Goal: Task Accomplishment & Management: Use online tool/utility

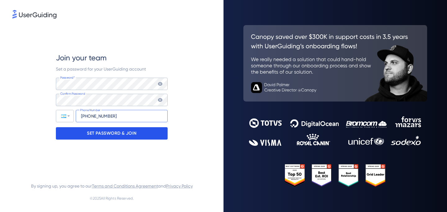
type input "+54 (11) 50434402"
click at [106, 128] on div "SET PASSWORD & JOIN" at bounding box center [112, 133] width 112 height 12
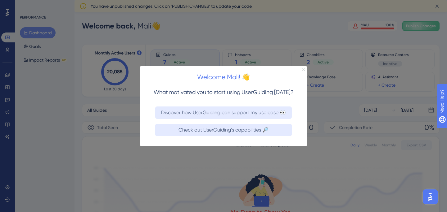
click at [303, 70] on icon "Close Preview" at bounding box center [303, 69] width 2 height 2
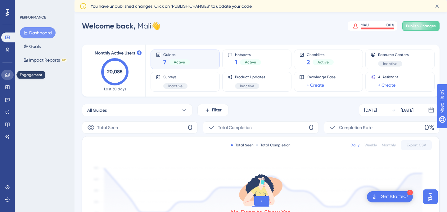
click at [7, 75] on icon at bounding box center [7, 75] width 5 height 5
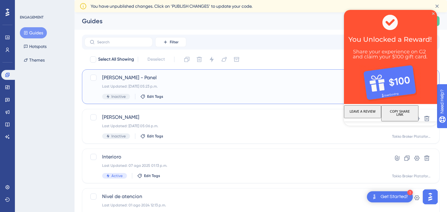
click at [184, 80] on span "Booker - Panel" at bounding box center [235, 77] width 267 height 7
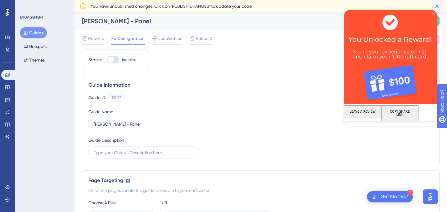
click at [435, 4] on icon at bounding box center [436, 6] width 6 height 6
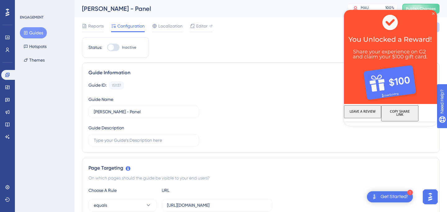
click at [433, 13] on icon "Close Preview" at bounding box center [433, 13] width 2 height 2
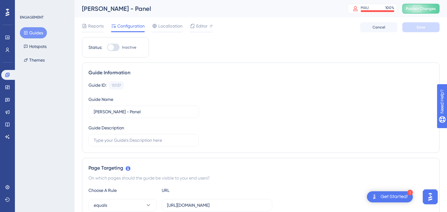
scroll to position [4, 0]
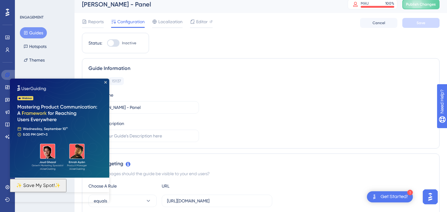
click at [6, 76] on icon at bounding box center [7, 75] width 5 height 5
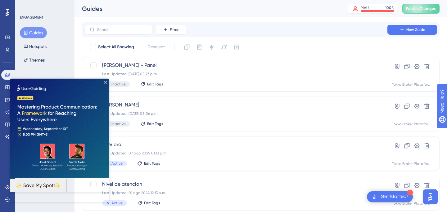
click at [72, 55] on div "ENGAGEMENT Guides Hotspots Themes" at bounding box center [45, 106] width 60 height 212
click at [104, 81] on img at bounding box center [59, 128] width 99 height 99
click at [105, 83] on icon "Close Preview" at bounding box center [105, 82] width 2 height 2
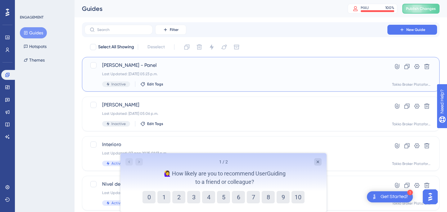
click at [238, 80] on div "Booker - Panel Last Updated: 02 sep 2025 05:23 p.m. Inactive Edit Tags" at bounding box center [235, 74] width 267 height 25
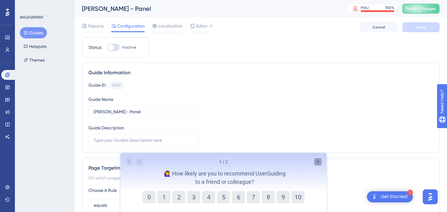
click at [318, 161] on icon "Close survey" at bounding box center [317, 162] width 2 height 2
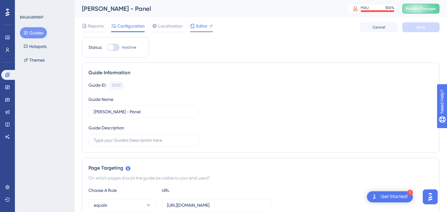
click at [196, 29] on span "Editor" at bounding box center [201, 25] width 11 height 7
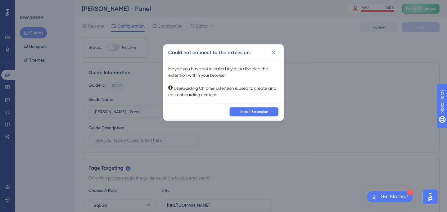
click at [247, 109] on span "Install Extension" at bounding box center [253, 111] width 29 height 5
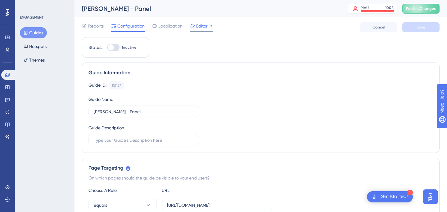
click at [206, 29] on span "Editor" at bounding box center [201, 25] width 11 height 7
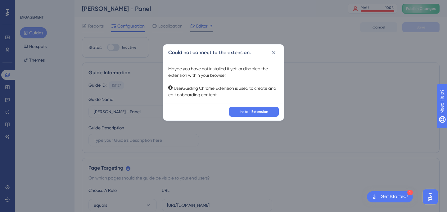
click at [203, 26] on div "Could not connect to the extension. Maybe you have not installed it yet, or dis…" at bounding box center [223, 106] width 447 height 212
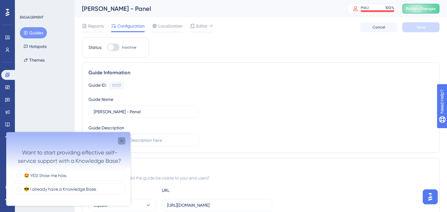
click at [120, 138] on div "Close survey" at bounding box center [121, 140] width 7 height 7
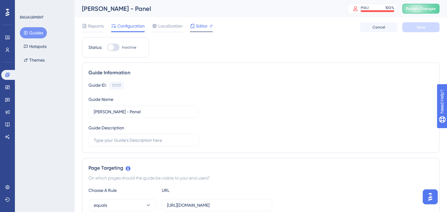
click at [198, 29] on span "Editor" at bounding box center [201, 25] width 11 height 7
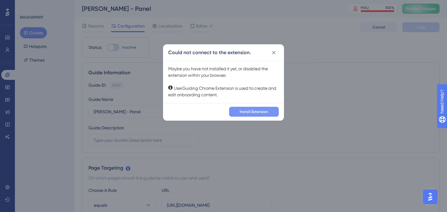
click at [247, 114] on button "Install Extension" at bounding box center [254, 112] width 50 height 10
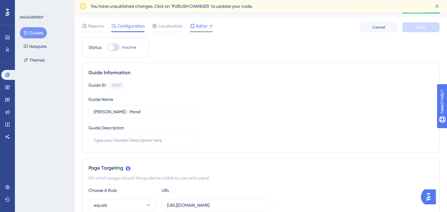
click at [207, 26] on span "Editor" at bounding box center [201, 25] width 11 height 7
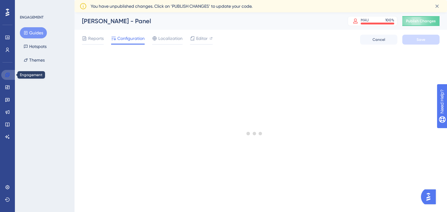
click at [4, 77] on link at bounding box center [8, 75] width 15 height 10
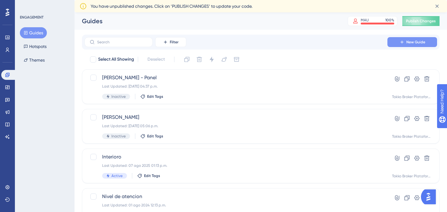
click at [412, 41] on span "New Guide" at bounding box center [415, 42] width 19 height 5
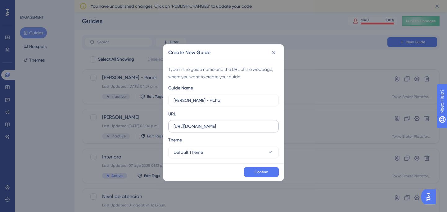
type input "Booker - Ficha"
click at [214, 128] on input "https://www.tokkobroker.com" at bounding box center [223, 126] width 100 height 7
click at [237, 127] on input "https://www.tokkobroker.com" at bounding box center [223, 126] width 100 height 7
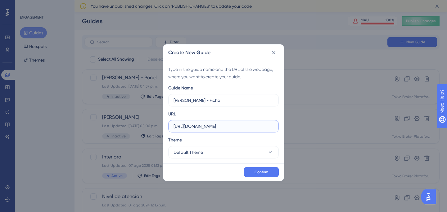
click at [211, 125] on input "https://www.tokkobroker.com/property/" at bounding box center [223, 126] width 100 height 7
paste input "Podrás modificarlo para cada propiedad desde su ficha"
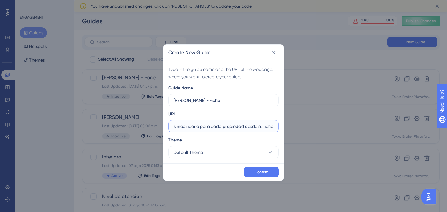
type input "Podrás modificarlo para cada propiedad desde su ficha"
click at [228, 131] on label "Podrás modificarlo para cada propiedad desde su ficha" at bounding box center [223, 126] width 110 height 12
click at [228, 130] on input "Podrás modificarlo para cada propiedad desde su ficha" at bounding box center [223, 126] width 100 height 7
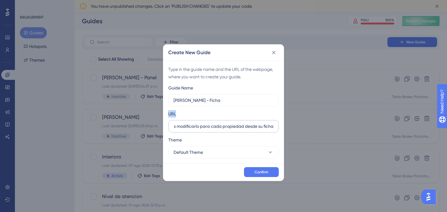
click at [228, 131] on label "Podrás modificarlo para cada propiedad desde su ficha" at bounding box center [223, 126] width 110 height 12
click at [228, 130] on input "Podrás modificarlo para cada propiedad desde su ficha" at bounding box center [223, 126] width 100 height 7
click at [228, 131] on label "Podrás modificarlo para cada propiedad desde su ficha" at bounding box center [223, 126] width 110 height 12
click at [228, 130] on input "Podrás modificarlo para cada propiedad desde su ficha" at bounding box center [223, 126] width 100 height 7
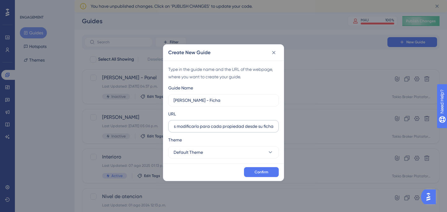
click at [228, 131] on label "Podrás modificarlo para cada propiedad desde su ficha" at bounding box center [223, 126] width 110 height 12
click at [228, 130] on input "Podrás modificarlo para cada propiedad desde su ficha" at bounding box center [223, 126] width 100 height 7
click at [228, 131] on label "Podrás modificarlo para cada propiedad desde su ficha" at bounding box center [223, 126] width 110 height 12
click at [228, 130] on input "Podrás modificarlo para cada propiedad desde su ficha" at bounding box center [223, 126] width 100 height 7
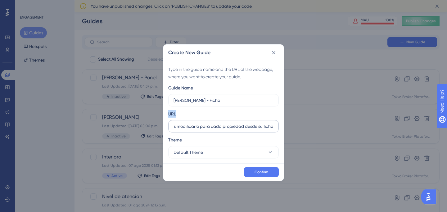
scroll to position [0, 0]
click at [226, 127] on input "Podrás modificarlo para cada propiedad desde su ficha" at bounding box center [223, 126] width 100 height 7
paste input "https://www.tokkobroker.com/property/5871697/"
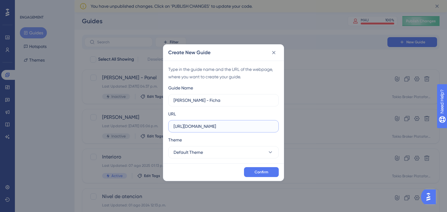
type input "https://www.tokkobroker.com/property/5871697/"
click at [261, 167] on div "Confirm" at bounding box center [223, 172] width 120 height 17
click at [261, 171] on span "Confirm" at bounding box center [261, 172] width 14 height 5
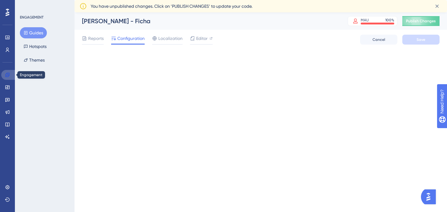
click at [9, 78] on link at bounding box center [8, 75] width 15 height 10
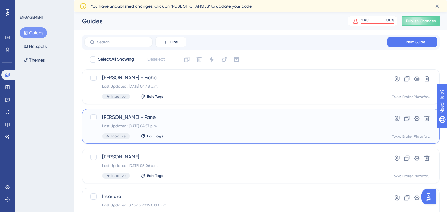
click at [165, 118] on span "Booker - Panel" at bounding box center [235, 117] width 267 height 7
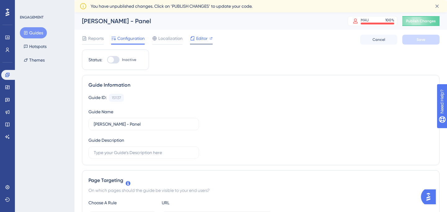
click at [199, 41] on span "Editor" at bounding box center [201, 38] width 11 height 7
click at [5, 76] on icon at bounding box center [7, 75] width 5 height 5
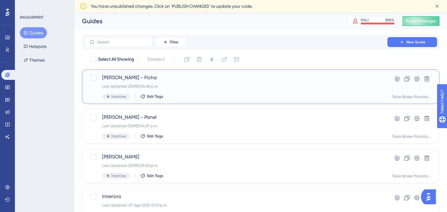
click at [127, 81] on span "Booker - Ficha" at bounding box center [235, 77] width 267 height 7
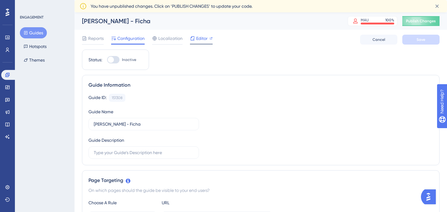
click at [204, 42] on span "Editor" at bounding box center [201, 38] width 11 height 7
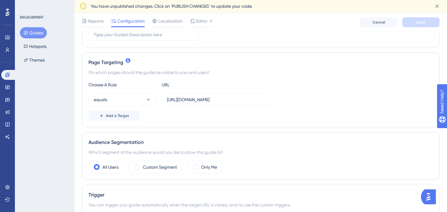
scroll to position [123, 0]
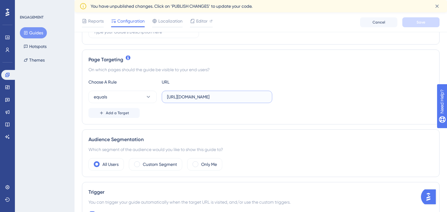
click at [203, 96] on input "https://www.tokkobroker.com/property/5871697/" at bounding box center [217, 97] width 100 height 7
paste input "app.tokkobroker.com/properties/visit?property_id=5871697"
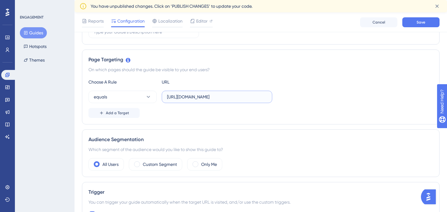
type input "https://app.tokkobroker.com/properties/visit?property_id=5871697"
click at [203, 112] on div "Add a Target" at bounding box center [260, 113] width 344 height 10
click at [421, 20] on button "Save" at bounding box center [420, 22] width 37 height 10
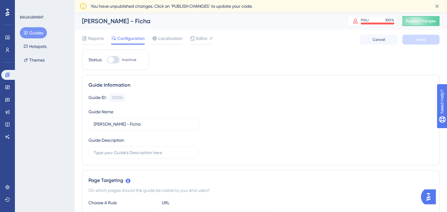
click at [113, 24] on div "Booker - Ficha" at bounding box center [207, 21] width 250 height 9
drag, startPoint x: 130, startPoint y: 124, endPoint x: 112, endPoint y: 125, distance: 18.0
click at [112, 125] on input "Booker - Ficha" at bounding box center [144, 124] width 100 height 7
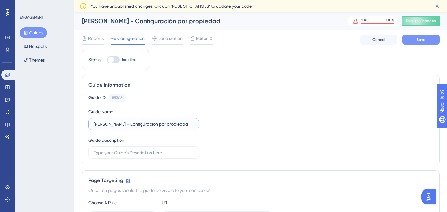
type input "Booker - Configuración por propiedad"
click at [418, 36] on button "Save" at bounding box center [420, 40] width 37 height 10
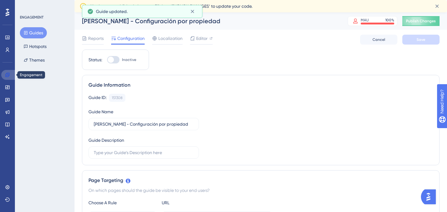
click at [7, 78] on link at bounding box center [8, 75] width 15 height 10
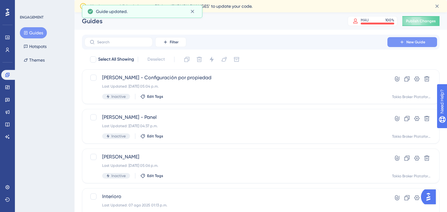
click at [402, 42] on icon at bounding box center [401, 42] width 5 height 5
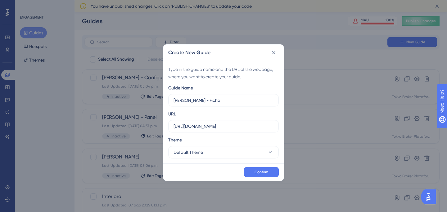
type input "Booker - Ficha"
click at [244, 125] on input "https://www.tokkobroker.com" at bounding box center [223, 126] width 100 height 7
paste input "/property/5871697/"
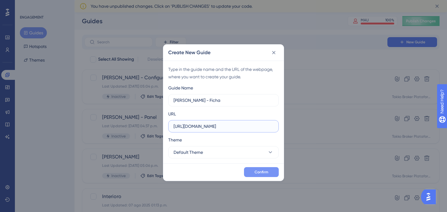
type input "https://www.tokkobroker.com/property/5871697/"
click at [264, 172] on span "Confirm" at bounding box center [261, 172] width 14 height 5
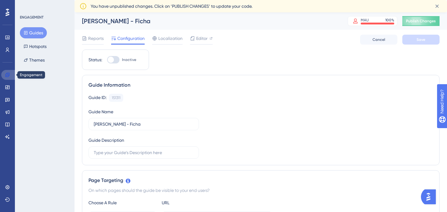
click at [11, 71] on link at bounding box center [8, 75] width 15 height 10
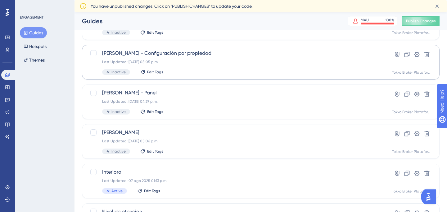
scroll to position [62, 0]
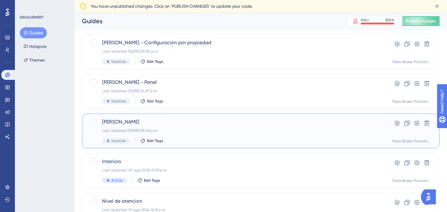
click at [201, 128] on div "Booker Last Updated: 02 sep 2025 05:06 p.m. Inactive Edit Tags" at bounding box center [235, 130] width 267 height 25
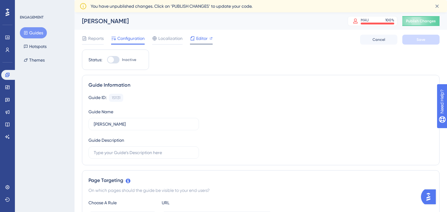
click at [201, 40] on span "Editor" at bounding box center [201, 38] width 11 height 7
click at [126, 127] on input "[PERSON_NAME]" at bounding box center [144, 124] width 100 height 7
type input "Booker - Rightbar"
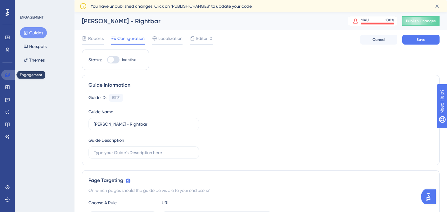
click at [7, 75] on icon at bounding box center [7, 75] width 5 height 5
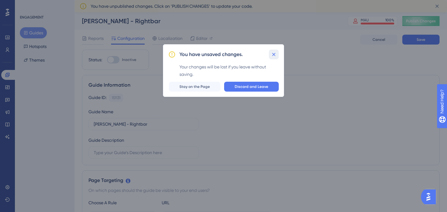
click at [275, 54] on icon at bounding box center [273, 54] width 6 height 6
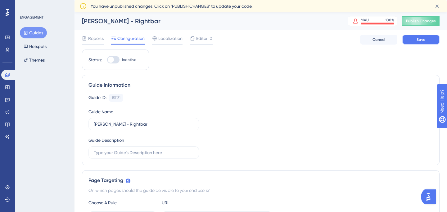
click at [414, 35] on button "Save" at bounding box center [420, 40] width 37 height 10
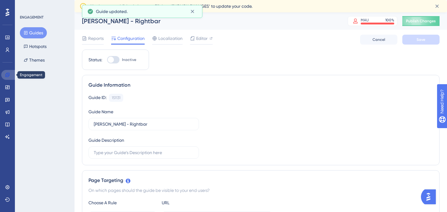
click at [8, 74] on icon at bounding box center [7, 75] width 4 height 4
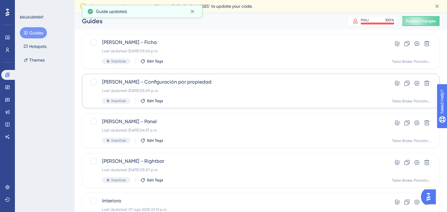
scroll to position [31, 0]
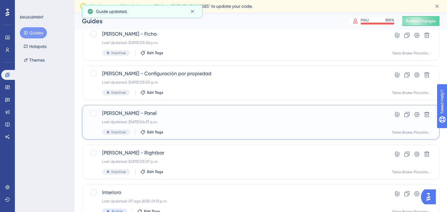
click at [147, 118] on div "Booker - Panel Last Updated: 04 sep 2025 04:37 p.m. Inactive Edit Tags" at bounding box center [235, 122] width 267 height 25
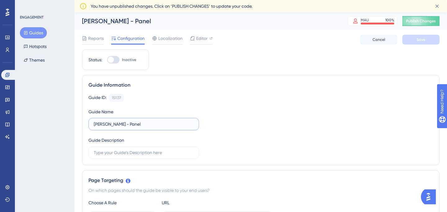
click at [129, 122] on input "Booker - Panel" at bounding box center [144, 124] width 100 height 7
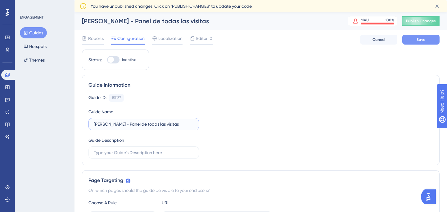
type input "Booker - Panel de todas las visitas"
click at [416, 40] on span "Save" at bounding box center [420, 39] width 9 height 5
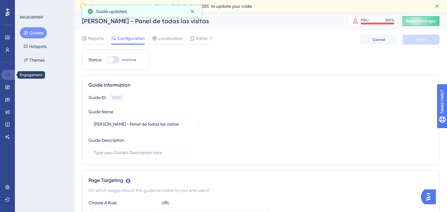
click at [6, 73] on icon at bounding box center [7, 75] width 5 height 5
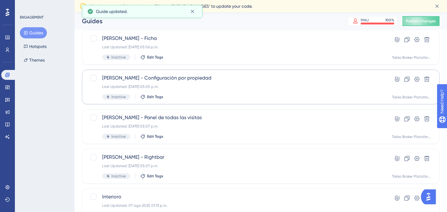
scroll to position [28, 0]
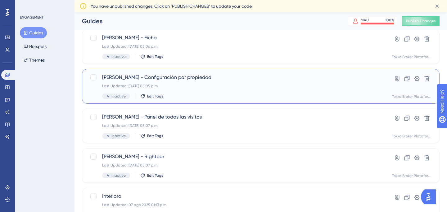
click at [216, 77] on span "Booker - Configuración por propiedad" at bounding box center [235, 77] width 267 height 7
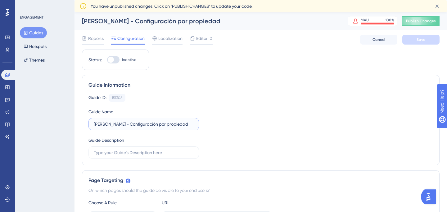
drag, startPoint x: 113, startPoint y: 125, endPoint x: 286, endPoint y: 125, distance: 172.7
click at [286, 125] on div "Guide ID: 151308 Copy Guide Name Booker - Configuración por propiedad Guide Des…" at bounding box center [260, 126] width 344 height 65
type input "[PERSON_NAME] - Panel por propiedad"
click at [409, 159] on div "Guide ID: 151308 Copy Guide Name Booker - Panel por propiedad Guide Description" at bounding box center [260, 126] width 344 height 65
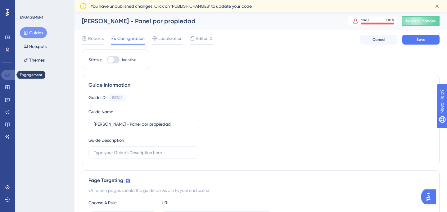
click at [8, 73] on icon at bounding box center [7, 75] width 5 height 5
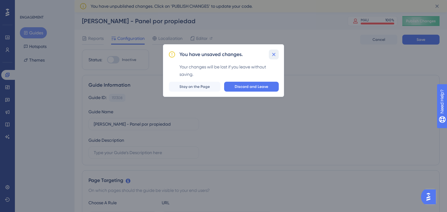
click at [276, 55] on icon at bounding box center [273, 54] width 6 height 6
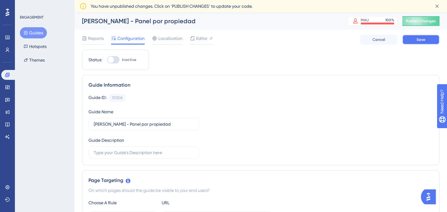
click at [421, 42] on span "Save" at bounding box center [420, 39] width 9 height 5
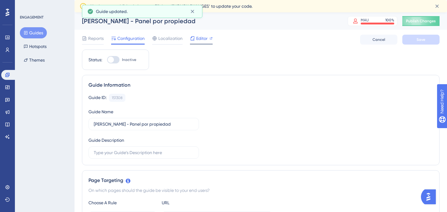
click at [206, 36] on span "Editor" at bounding box center [201, 38] width 11 height 7
